Goal: Task Accomplishment & Management: Complete application form

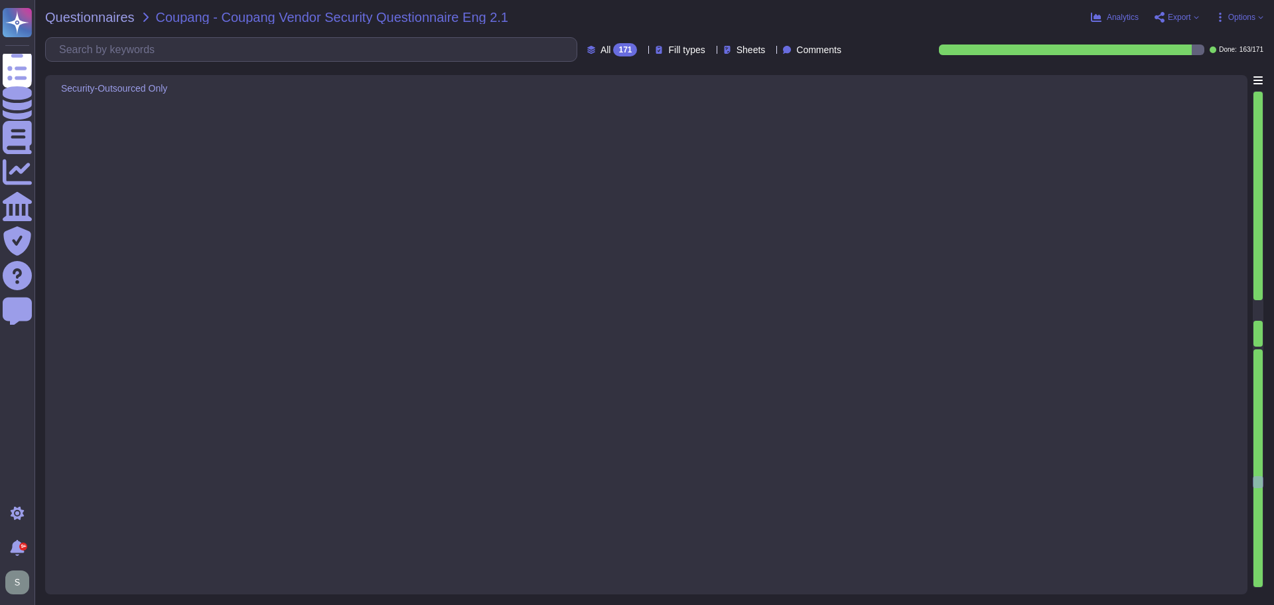
type textarea "Adobe conducts various exercises to ensure preparedness for cybersecurity incid…"
type textarea "Adobe regularly engages approved third-party security firms on an annual basis …"
type textarea "Adobe has a structured approach to application vulnerability response through i…"
type textarea "- Logs are retained for a minimum period of one year. - Logs must be retained w…"
type textarea "Adobe subscribes to industry-wide vulnerability announcement lists, including U…"
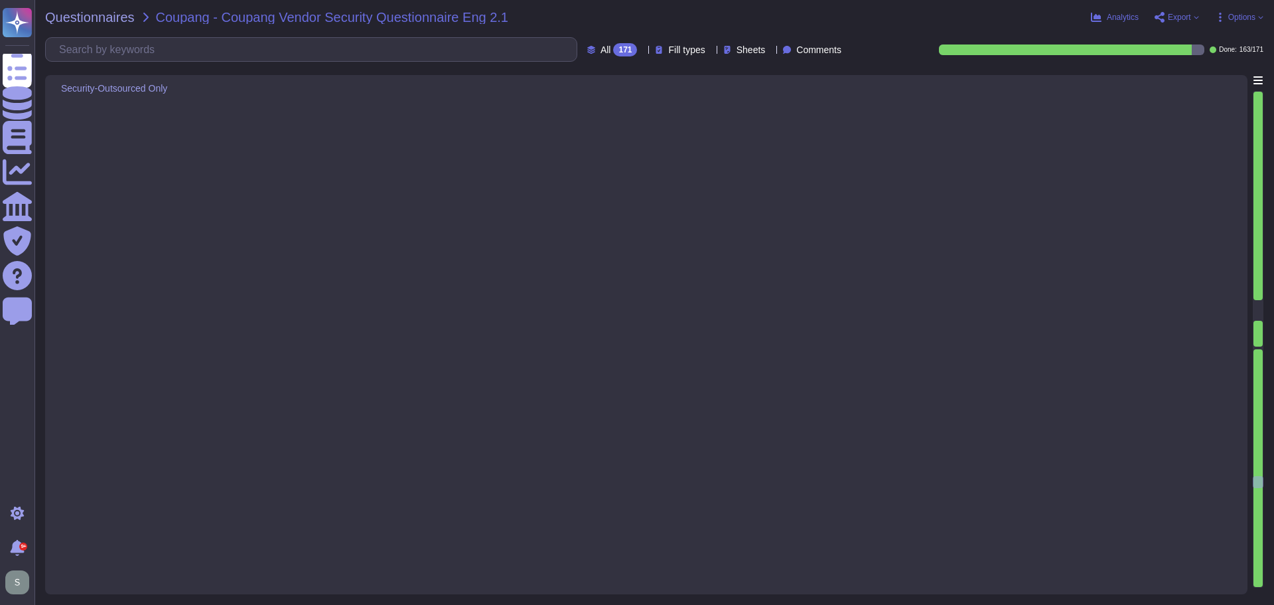
type textarea "Only authorized VPN client software is permitted to connect to Remote Access VP…"
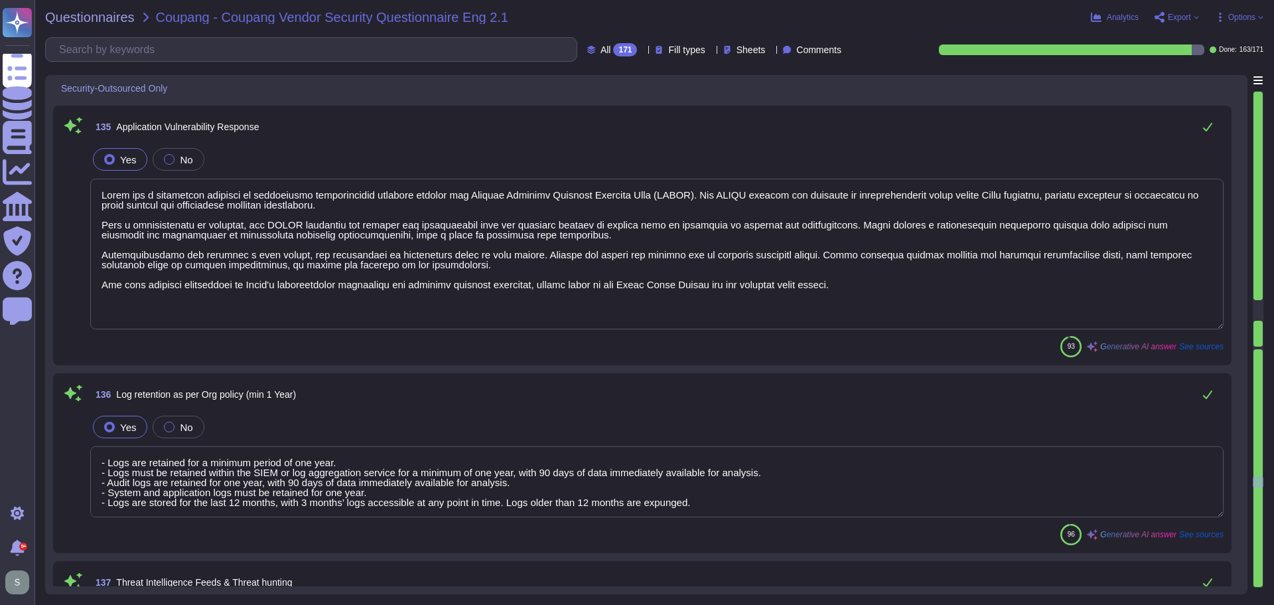
click at [479, 321] on textarea at bounding box center [657, 254] width 1134 height 151
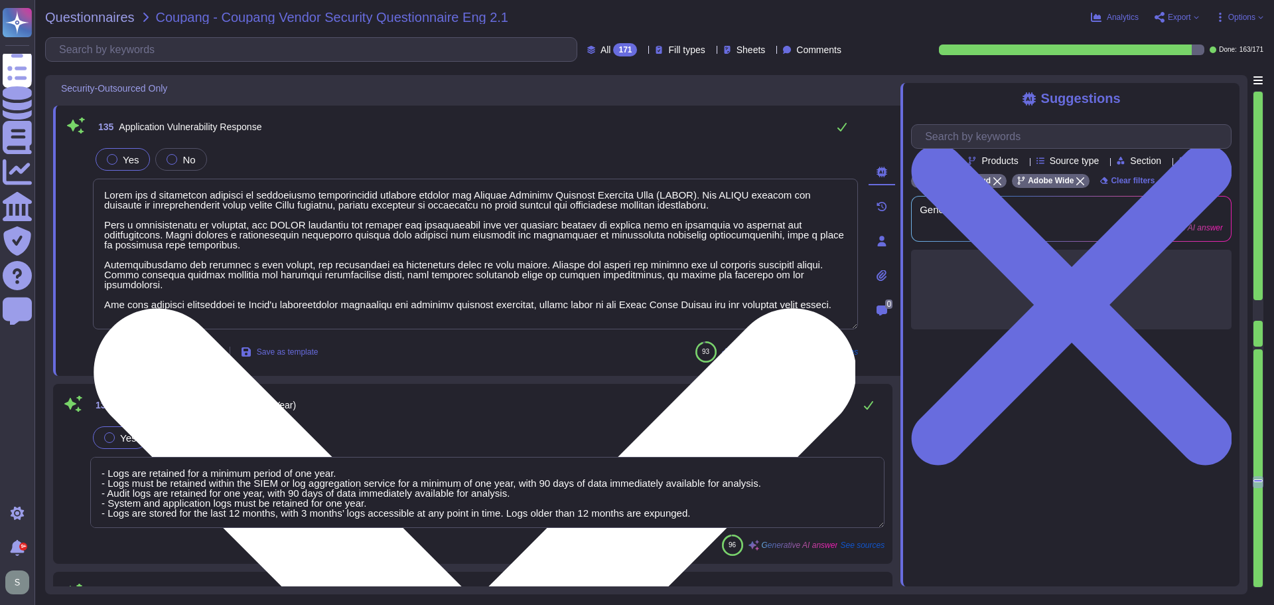
click at [226, 308] on textarea at bounding box center [475, 254] width 765 height 151
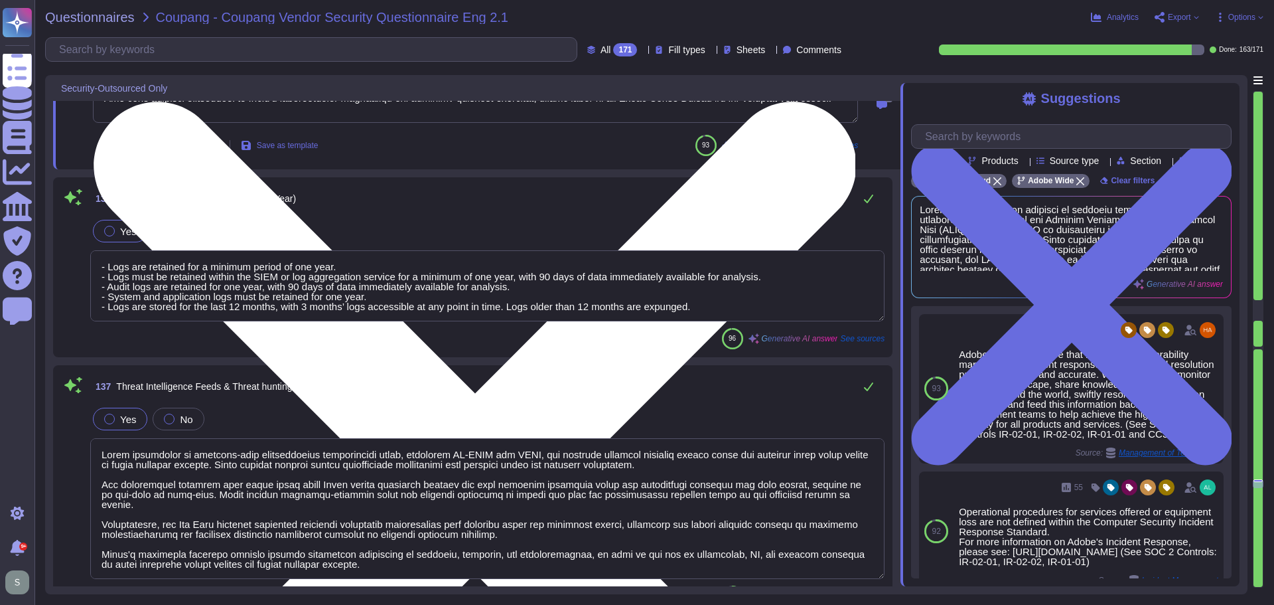
type textarea "Virtual machines are used. VMIs employ separate areas for operating systems and…"
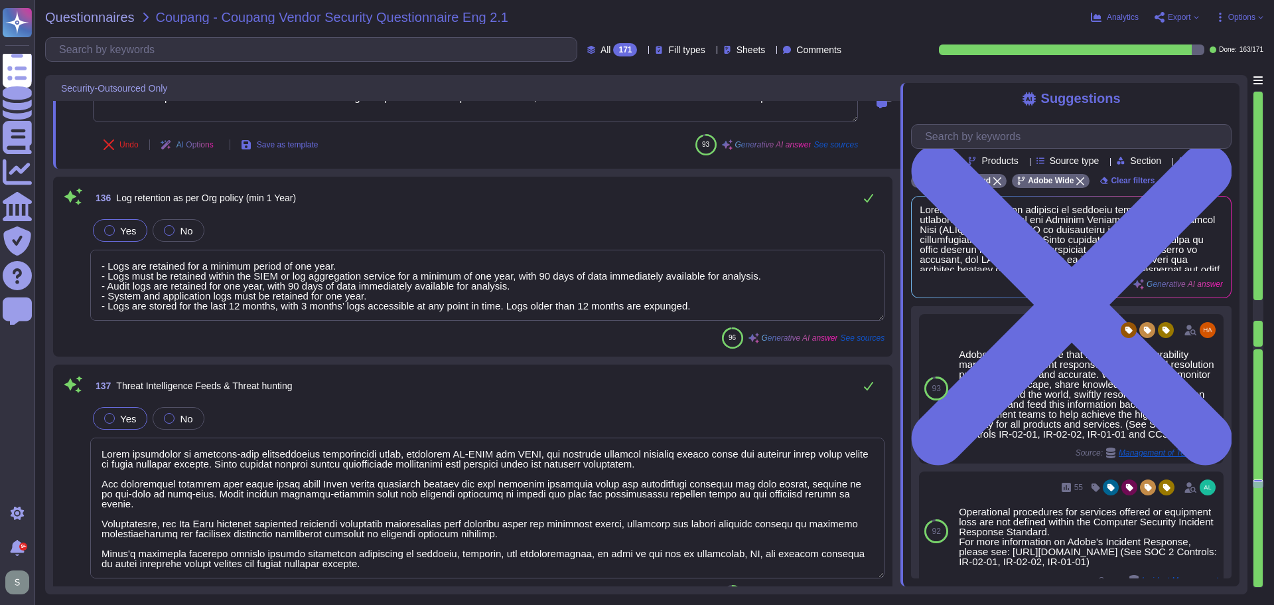
click at [729, 299] on textarea "- Logs are retained for a minimum period of one year. - Logs must be retained w…" at bounding box center [487, 285] width 795 height 71
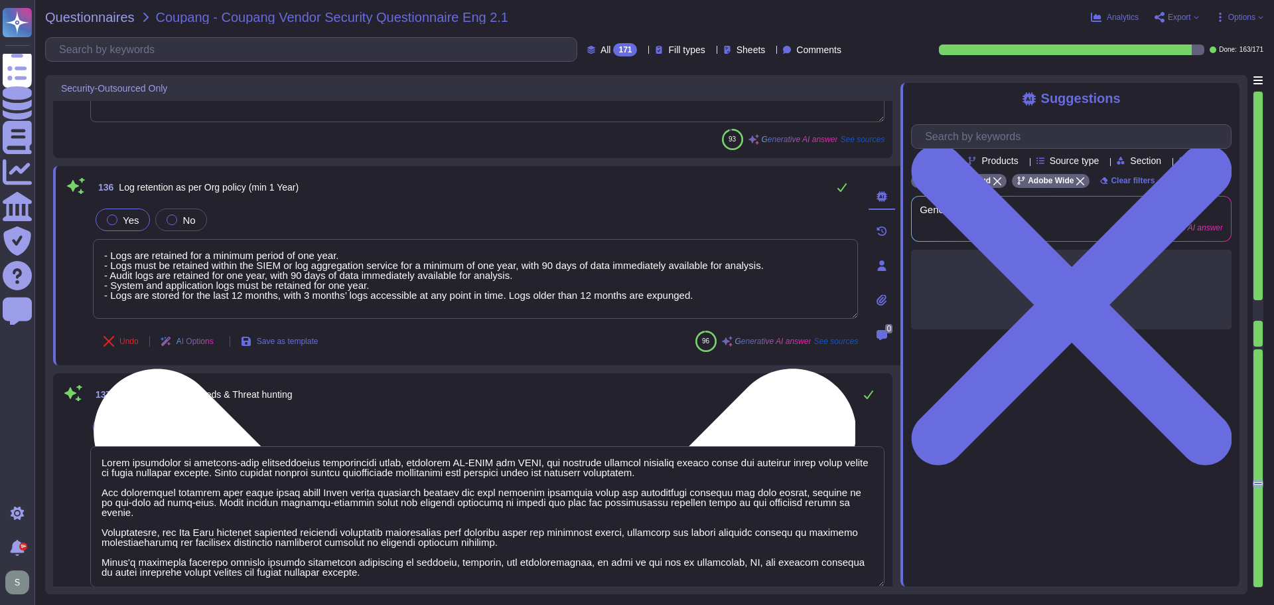
click at [704, 301] on textarea "- Logs are retained for a minimum period of one year. - Logs must be retained w…" at bounding box center [475, 279] width 765 height 80
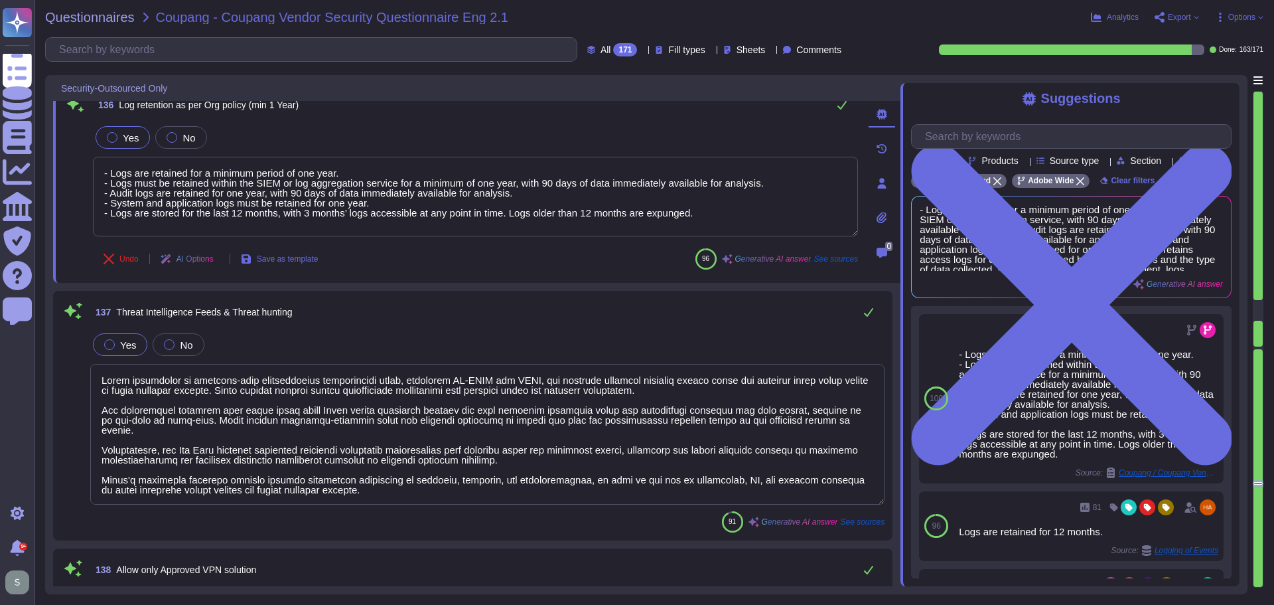
scroll to position [23957, 0]
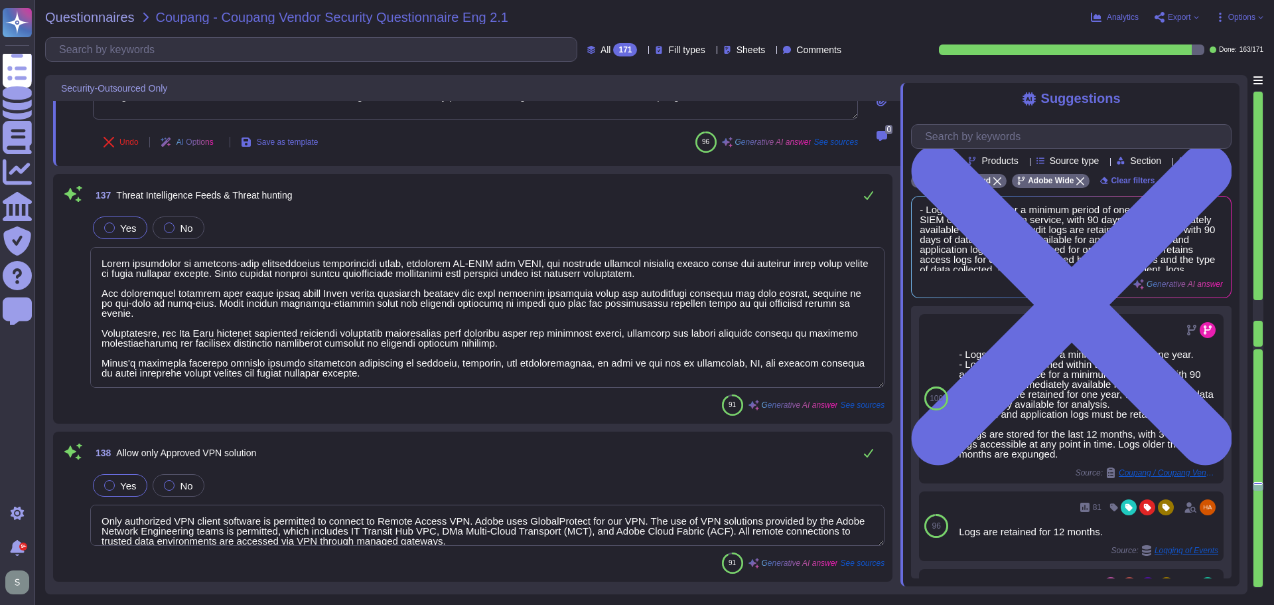
type textarea "Adobe uses a privileged access management ([PERSON_NAME]) solution to prevent t…"
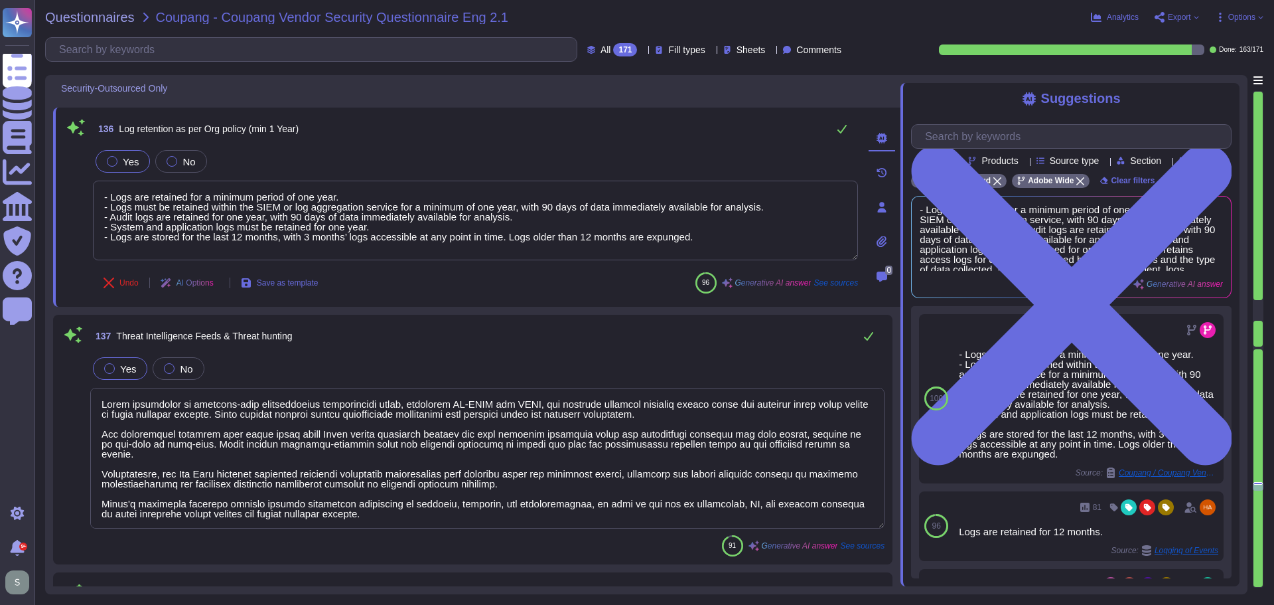
scroll to position [23890, 0]
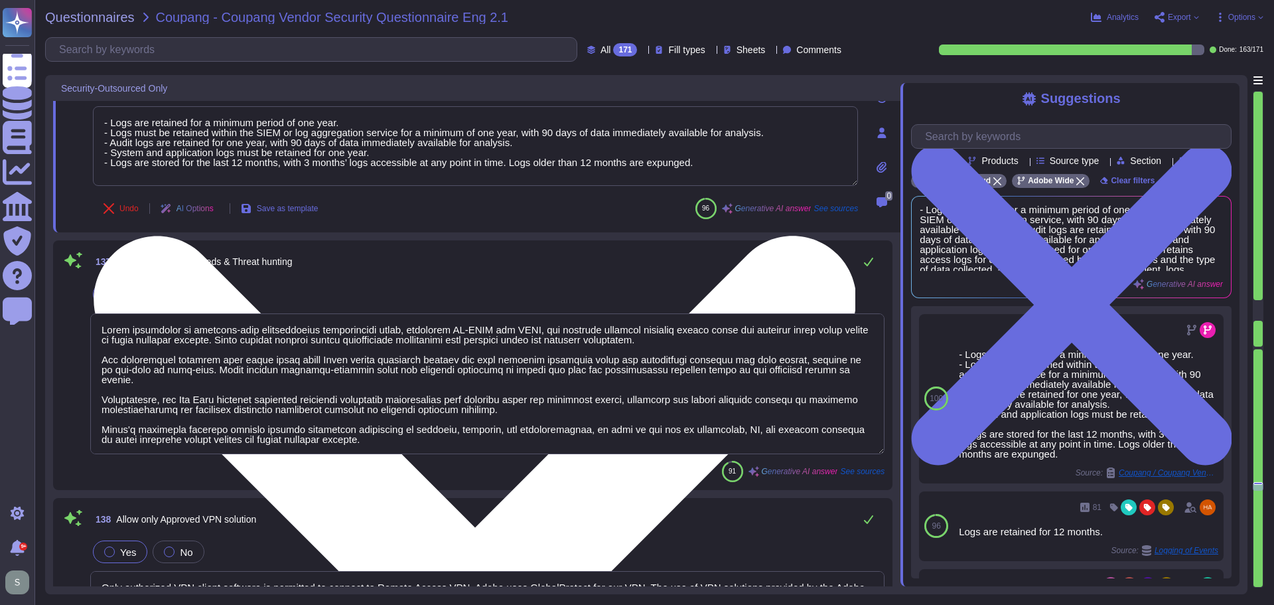
drag, startPoint x: 508, startPoint y: 161, endPoint x: 100, endPoint y: 160, distance: 408.2
click at [100, 160] on textarea "- Logs are retained for a minimum period of one year. - Logs must be retained w…" at bounding box center [475, 146] width 765 height 80
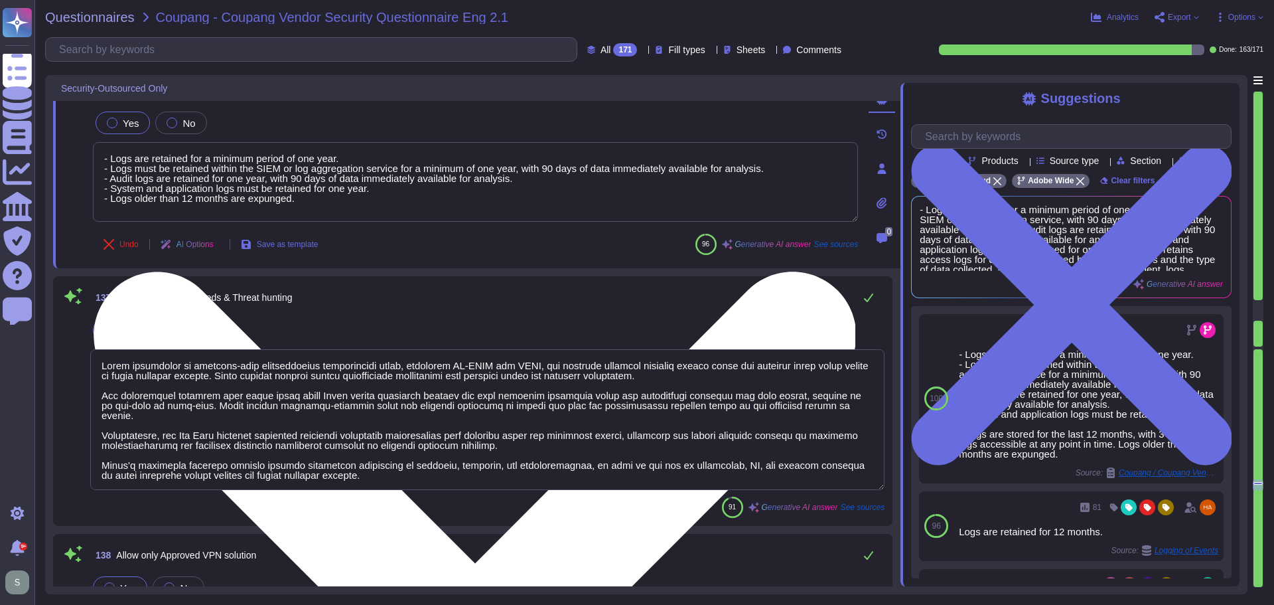
scroll to position [23824, 0]
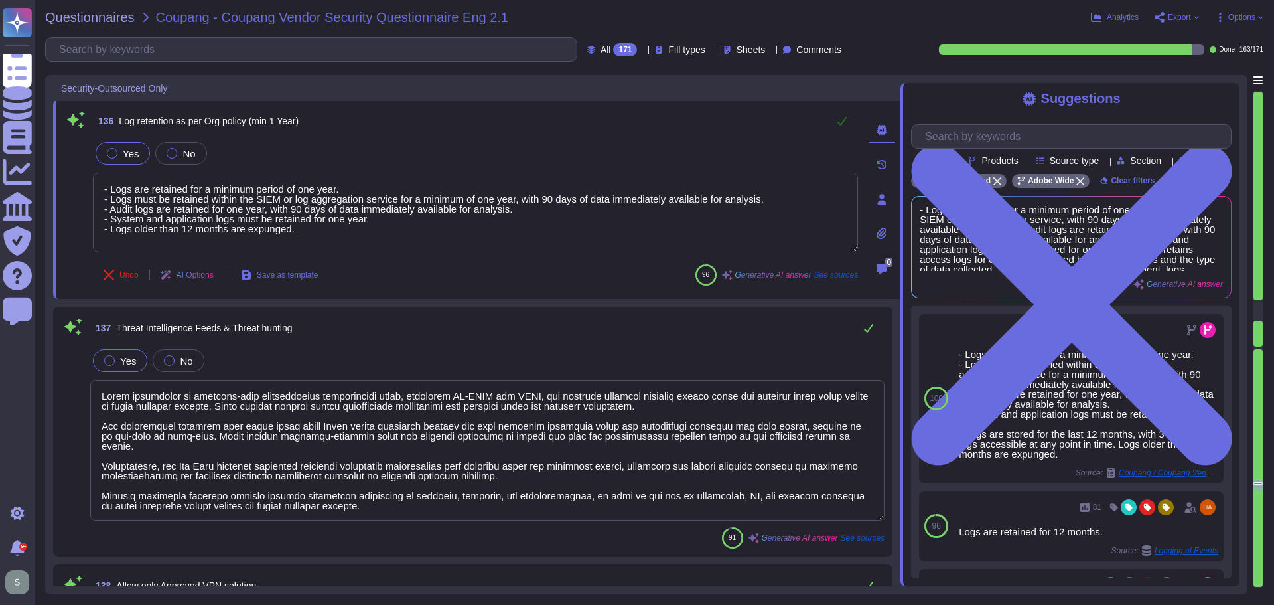
type textarea "- Logs are retained for a minimum period of one year. - Logs must be retained w…"
click at [841, 118] on icon at bounding box center [842, 120] width 11 height 11
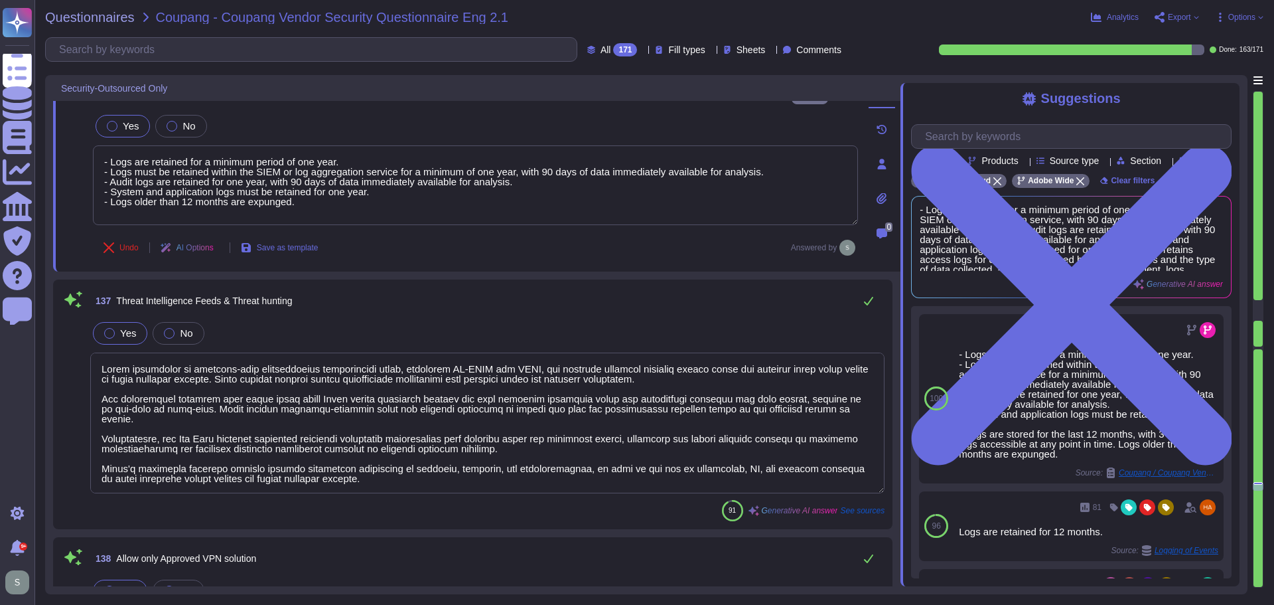
scroll to position [23957, 0]
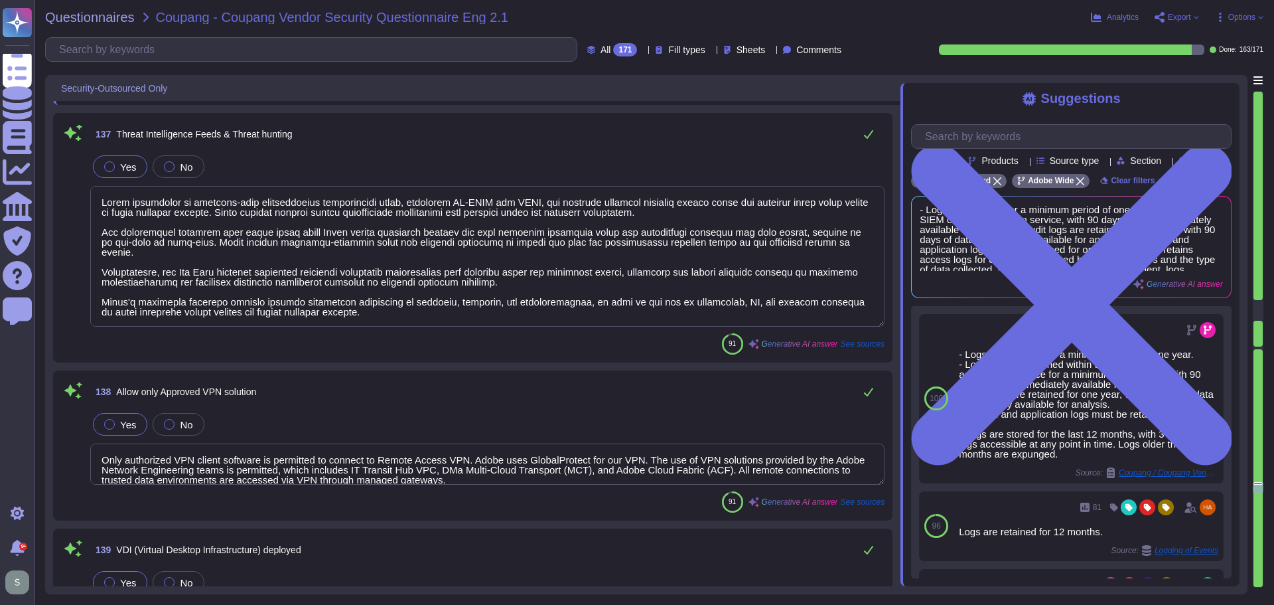
type textarea "- Only organization-owned equipment is permitted to connect from internal netwo…"
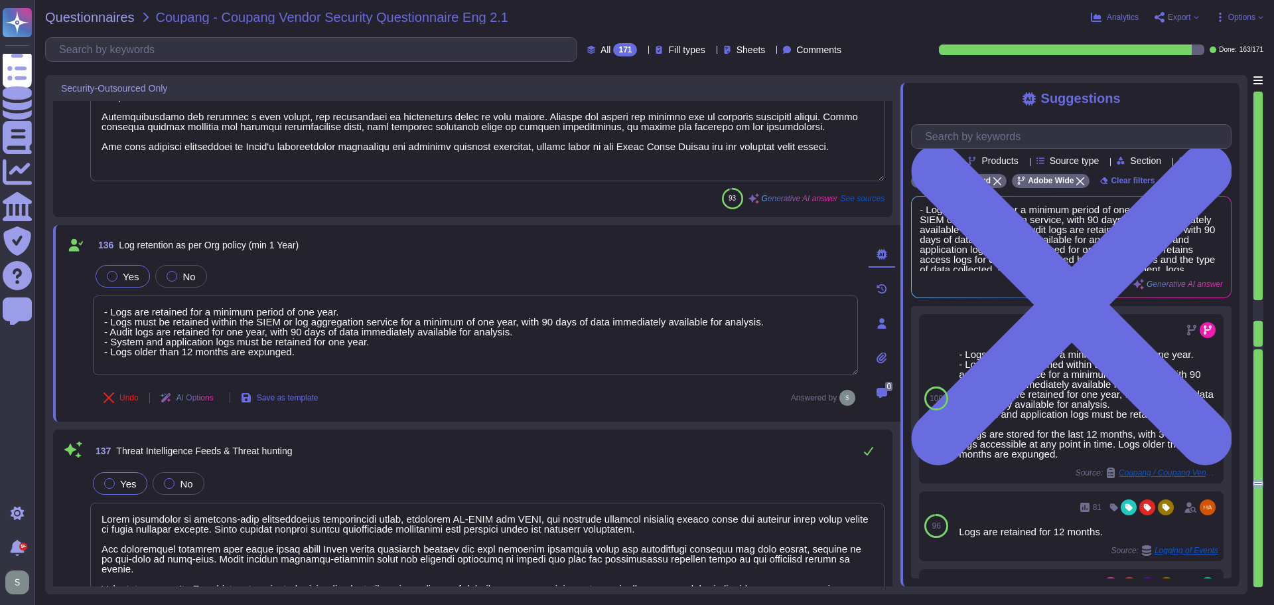
type textarea "Adobe regularly engages approved third-party security firms on an annual basis …"
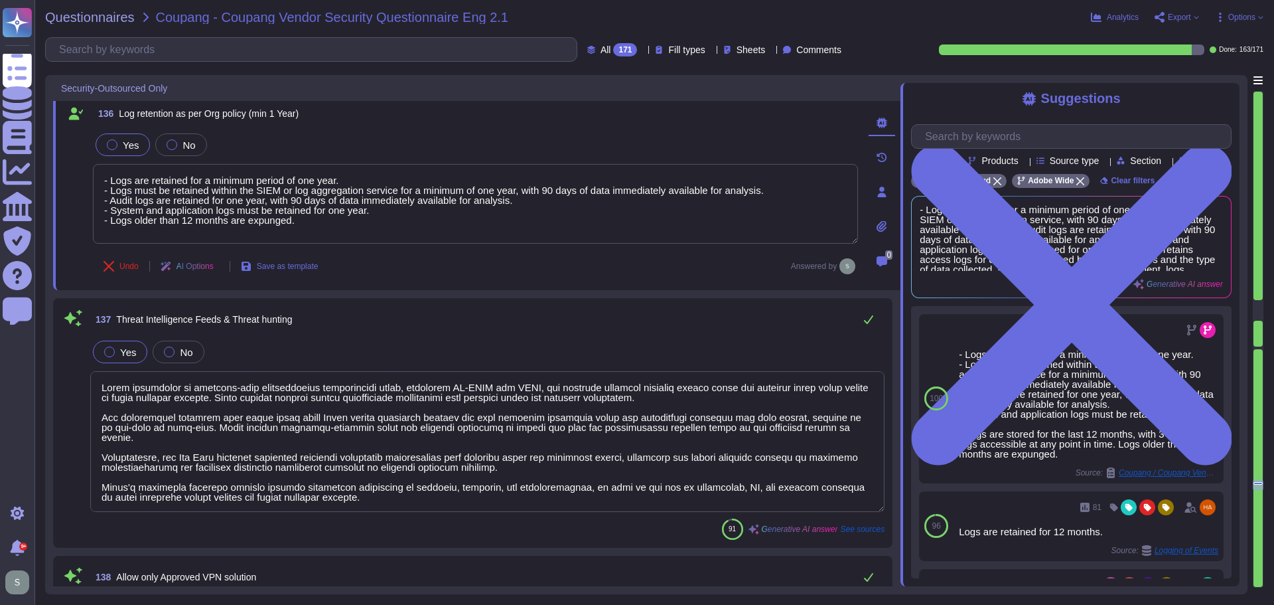
type textarea "Adobe uses a privileged access management ([PERSON_NAME]) solution to prevent t…"
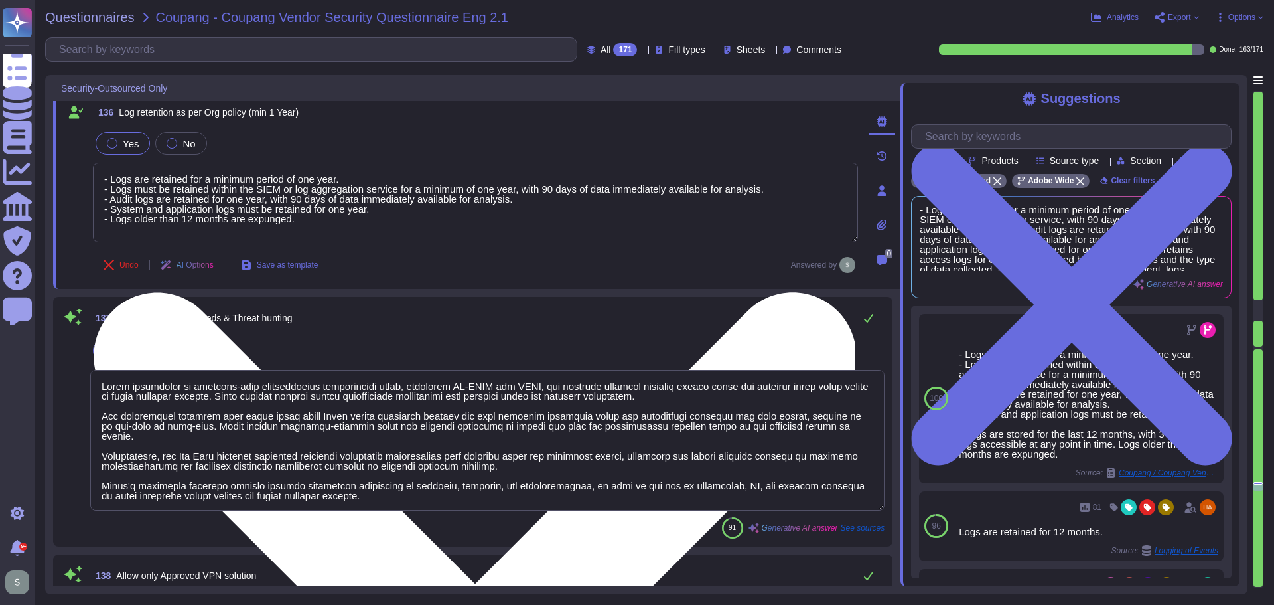
scroll to position [23954, 0]
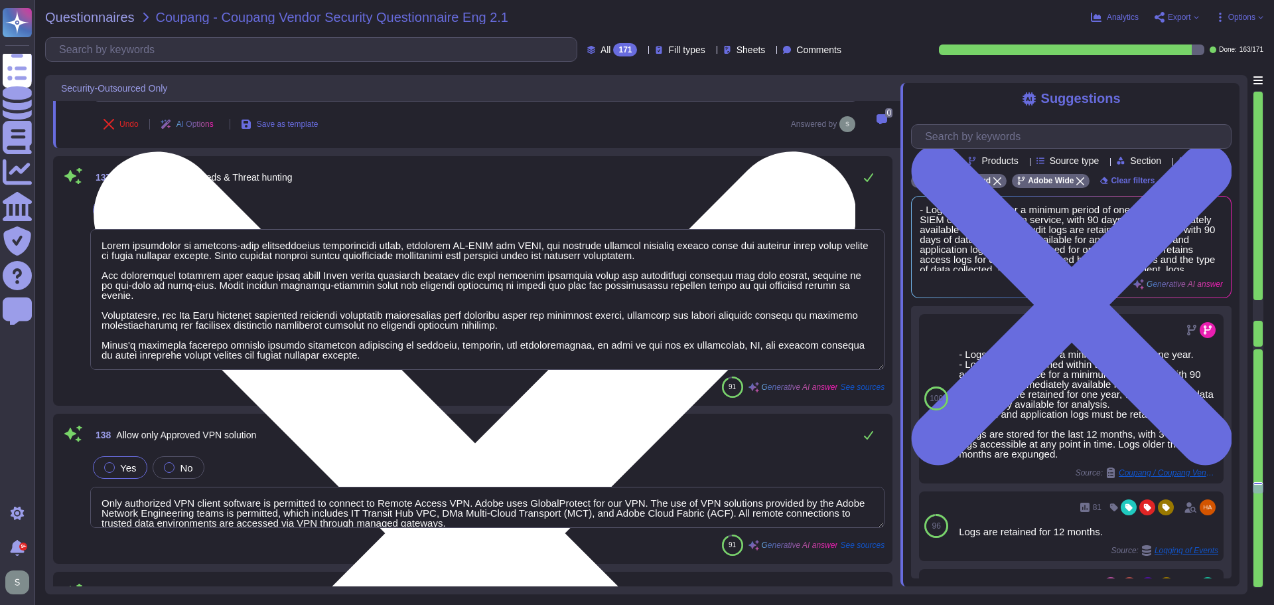
type textarea "- Only organization-owned equipment is permitted to connect from internal netwo…"
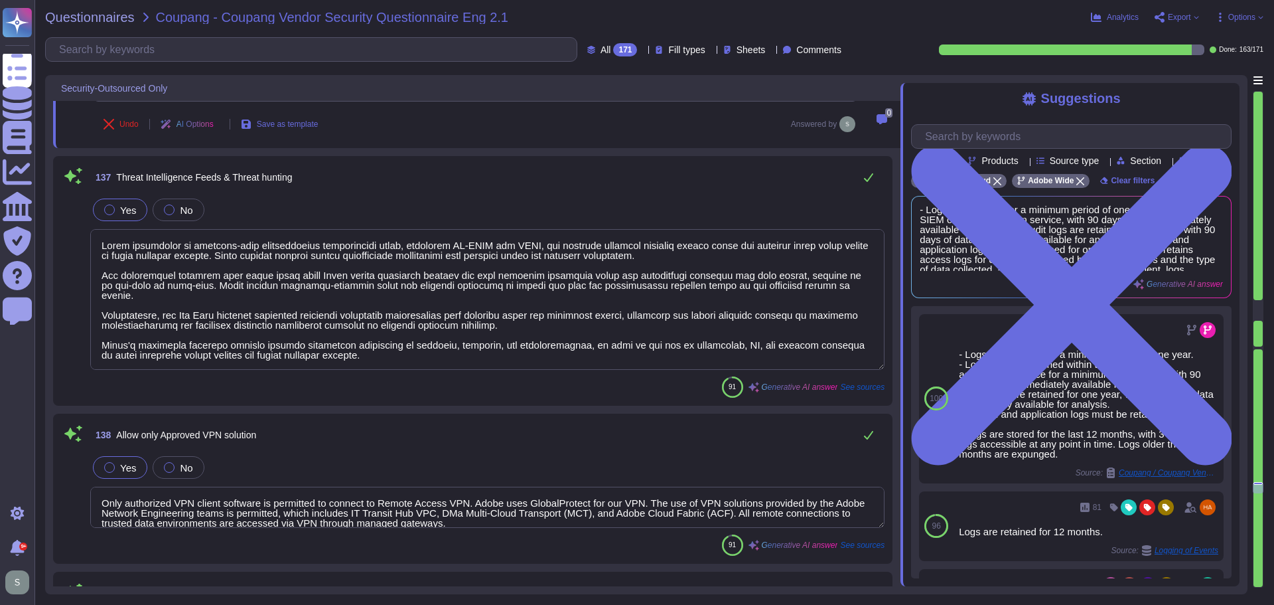
click at [511, 306] on textarea at bounding box center [487, 299] width 795 height 141
